Goal: Entertainment & Leisure: Consume media (video, audio)

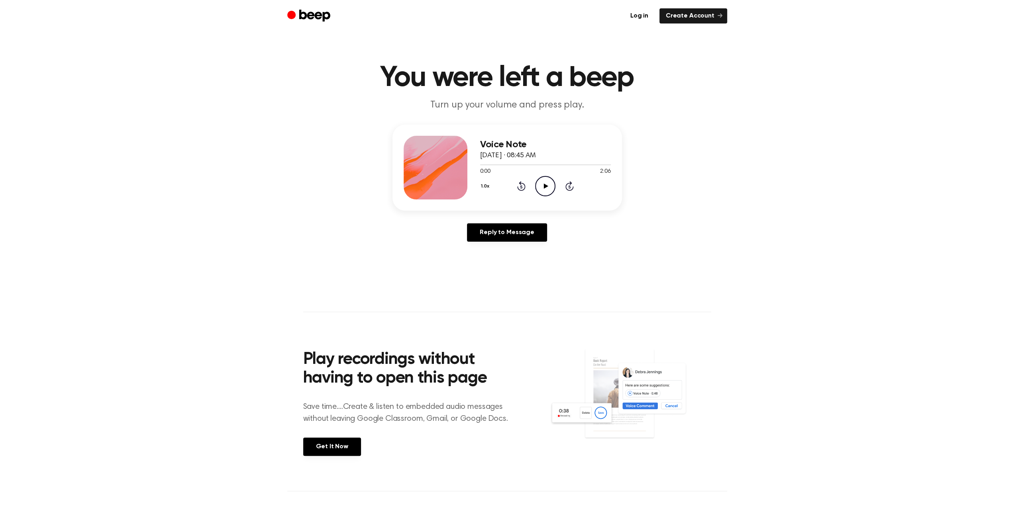
click at [548, 188] on icon "Play Audio" at bounding box center [545, 186] width 20 height 20
click at [485, 187] on button "1.0x" at bounding box center [486, 187] width 12 height 14
click at [493, 263] on span "1.5x" at bounding box center [493, 264] width 10 height 8
click at [547, 185] on icon "Pause Audio" at bounding box center [545, 186] width 20 height 20
click at [546, 185] on icon at bounding box center [546, 186] width 4 height 5
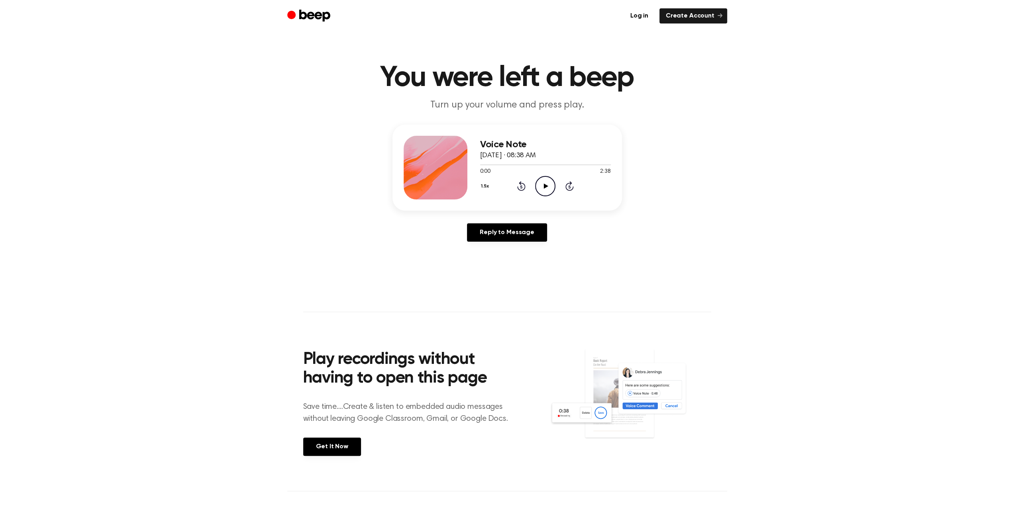
click at [543, 185] on icon "Play Audio" at bounding box center [545, 186] width 20 height 20
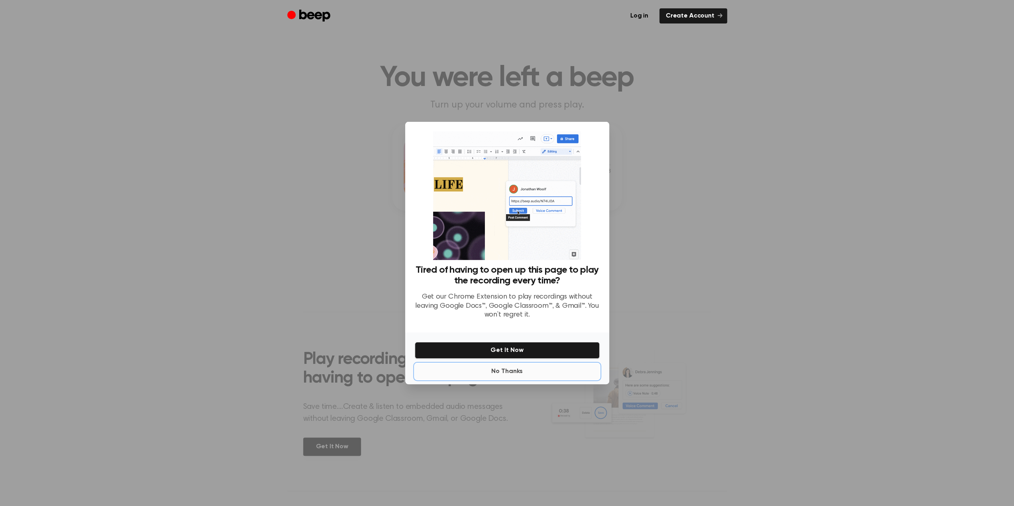
click at [515, 374] on button "No Thanks" at bounding box center [507, 372] width 185 height 16
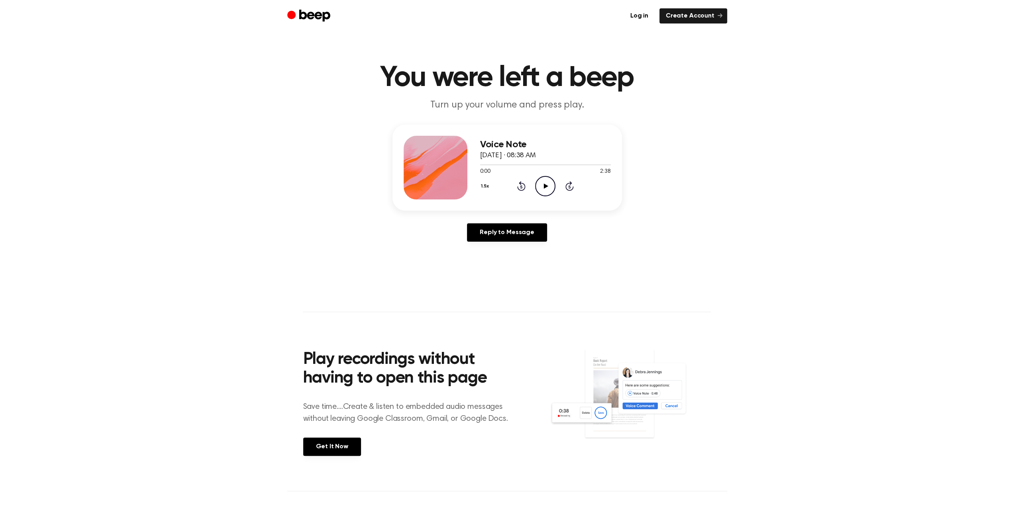
click at [544, 187] on icon "Play Audio" at bounding box center [545, 186] width 20 height 20
click at [548, 182] on icon "Play Audio" at bounding box center [545, 186] width 20 height 20
click at [544, 188] on icon at bounding box center [546, 186] width 4 height 5
click at [544, 186] on icon "Play Audio" at bounding box center [545, 186] width 20 height 20
click at [485, 186] on button "1.5x" at bounding box center [486, 187] width 12 height 14
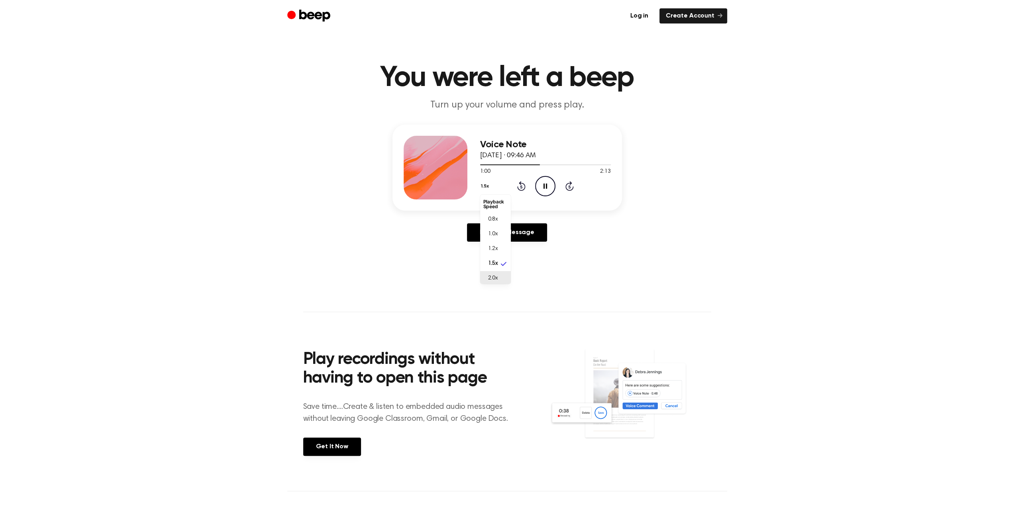
click at [494, 276] on span "2.0x" at bounding box center [493, 279] width 10 height 8
click at [545, 187] on icon at bounding box center [546, 186] width 4 height 5
